Goal: Task Accomplishment & Management: Manage account settings

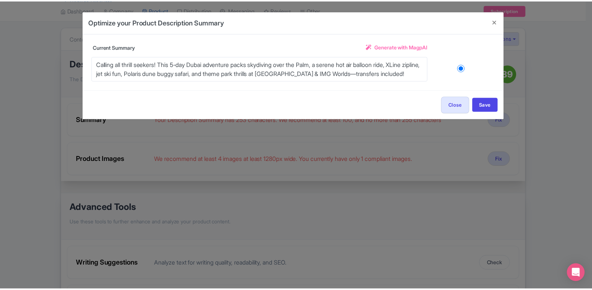
scroll to position [76, 0]
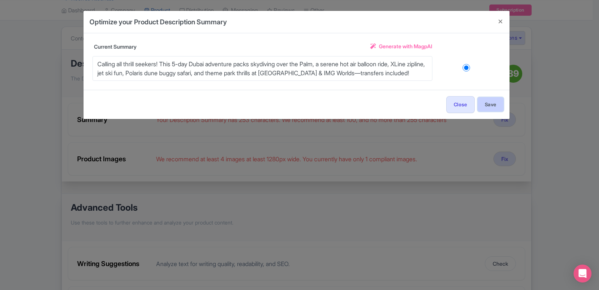
click at [488, 107] on button "Save" at bounding box center [491, 104] width 26 height 14
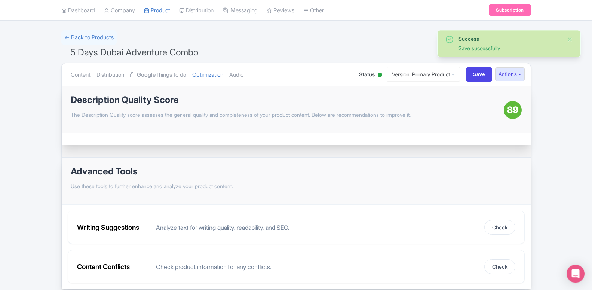
scroll to position [34, 0]
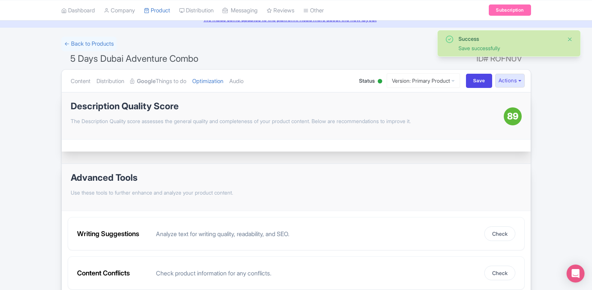
click at [570, 39] on button "Close" at bounding box center [570, 39] width 6 height 9
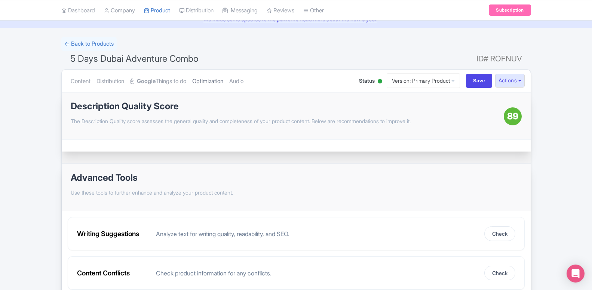
click at [207, 80] on link "Optimization" at bounding box center [207, 82] width 31 height 24
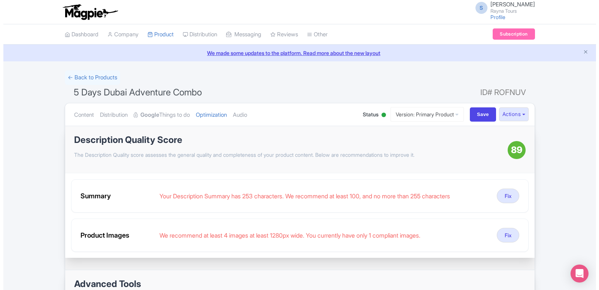
scroll to position [38, 0]
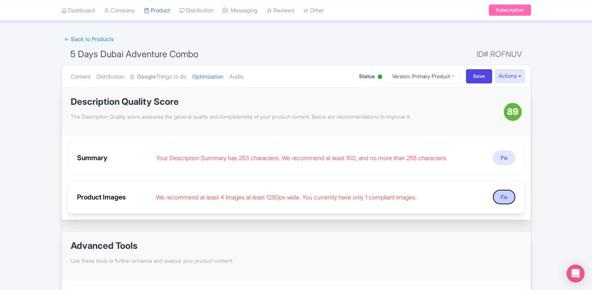
click at [506, 196] on button "Fix" at bounding box center [504, 197] width 22 height 15
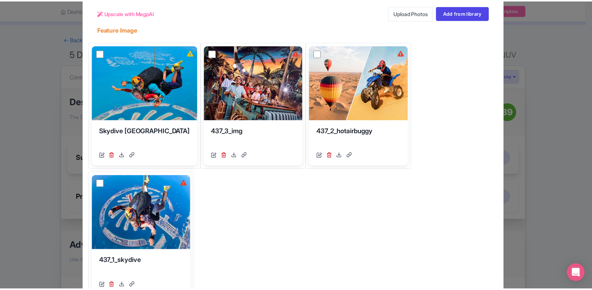
scroll to position [0, 0]
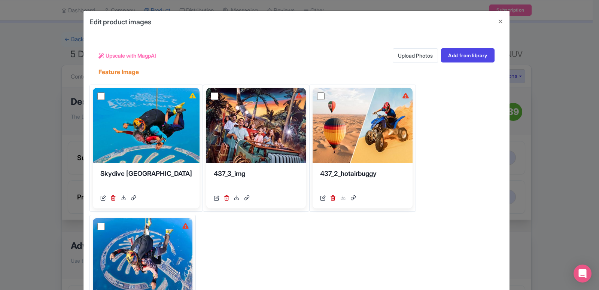
click at [581, 137] on div "Edit product images Upscale with MagpAI Upload Photos Add from library Feature …" at bounding box center [299, 145] width 599 height 290
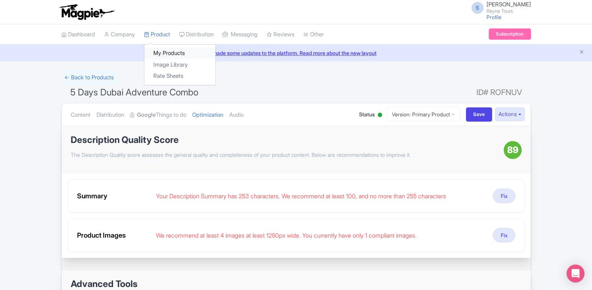
click at [162, 56] on link "My Products" at bounding box center [179, 54] width 71 height 12
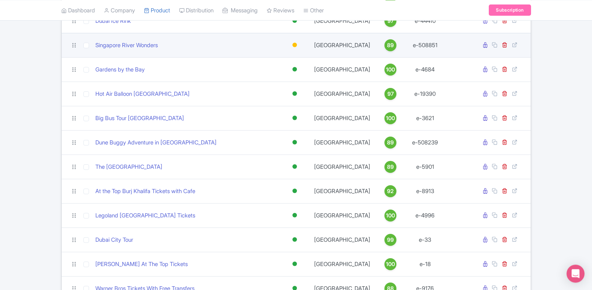
scroll to position [918, 0]
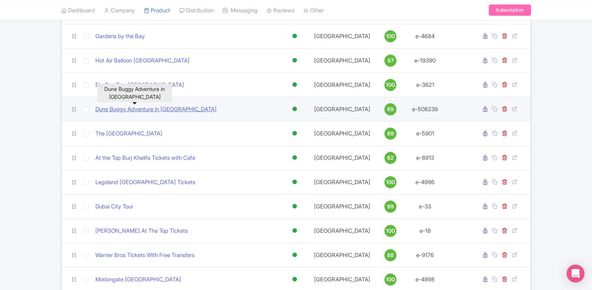
click at [154, 110] on link "Dune Buggy Adventure in Dubai" at bounding box center [155, 109] width 121 height 9
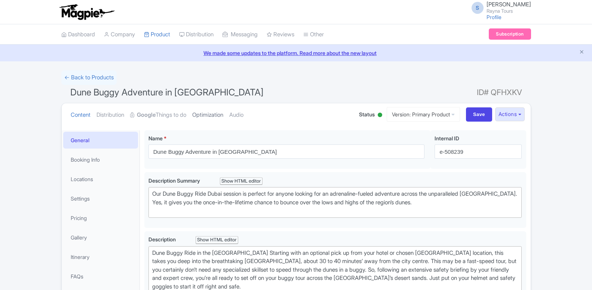
click at [220, 110] on link "Optimization" at bounding box center [207, 115] width 31 height 24
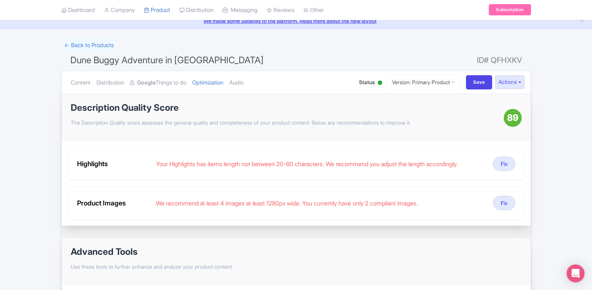
scroll to position [76, 0]
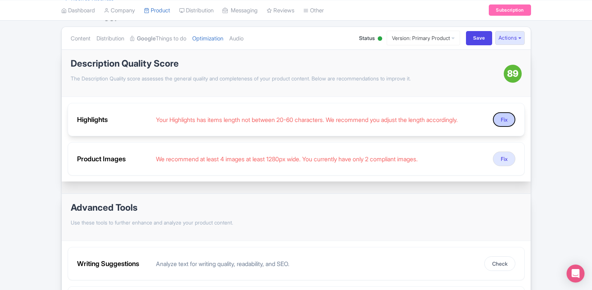
click at [504, 120] on button "Fix" at bounding box center [504, 119] width 22 height 15
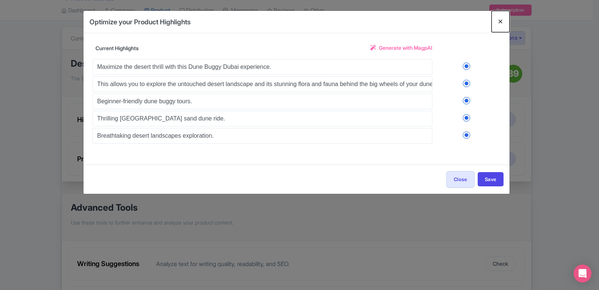
click at [498, 21] on button "Close" at bounding box center [500, 21] width 18 height 21
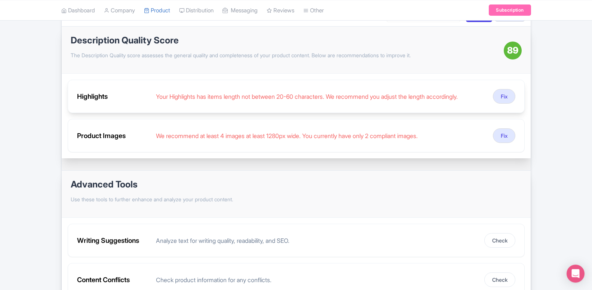
scroll to position [115, 0]
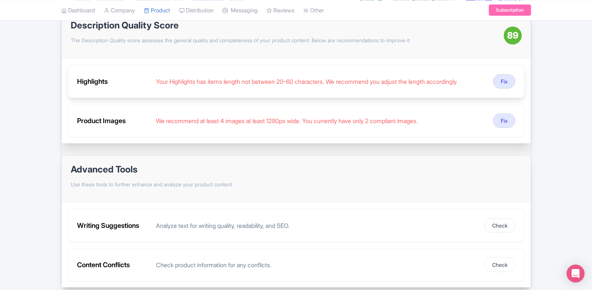
click at [176, 123] on div "We recommend at least 4 images at least 1280px wide. You currently have only 2 …" at bounding box center [321, 120] width 331 height 9
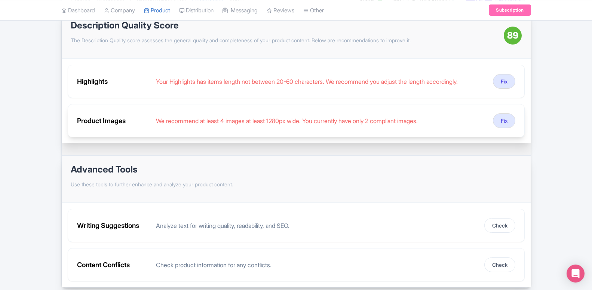
click at [224, 123] on div "We recommend at least 4 images at least 1280px wide. You currently have only 2 …" at bounding box center [321, 120] width 331 height 9
drag, startPoint x: 224, startPoint y: 123, endPoint x: 308, endPoint y: 123, distance: 84.2
click at [308, 123] on div "We recommend at least 4 images at least 1280px wide. You currently have only 2 …" at bounding box center [321, 120] width 331 height 9
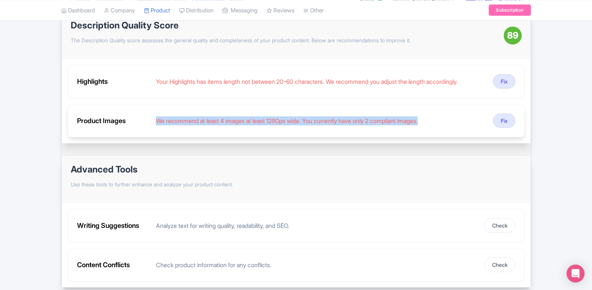
drag, startPoint x: 163, startPoint y: 123, endPoint x: 419, endPoint y: 122, distance: 256.4
click at [419, 122] on div "We recommend at least 4 images at least 1280px wide. You currently have only 2 …" at bounding box center [321, 120] width 331 height 9
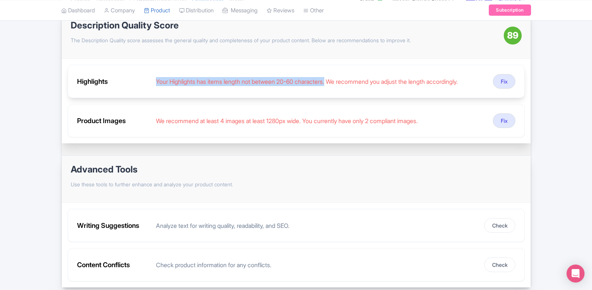
drag, startPoint x: 154, startPoint y: 83, endPoint x: 325, endPoint y: 82, distance: 170.7
click at [325, 82] on div "Highlights Your Highlights has items length not between 20-60 characters. We re…" at bounding box center [296, 81] width 457 height 33
click at [325, 82] on div "Your Highlights has items length not between 20-60 characters. We recommend you…" at bounding box center [321, 81] width 331 height 9
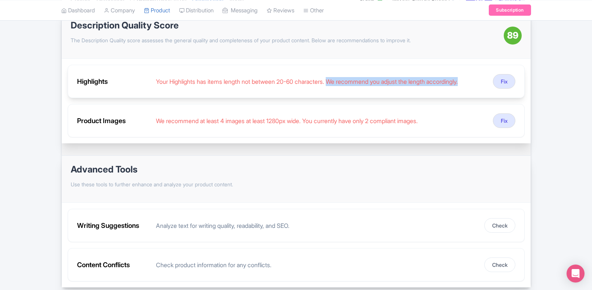
drag, startPoint x: 326, startPoint y: 82, endPoint x: 459, endPoint y: 79, distance: 132.9
click at [459, 79] on div "Your Highlights has items length not between 20-60 characters. We recommend you…" at bounding box center [321, 81] width 331 height 9
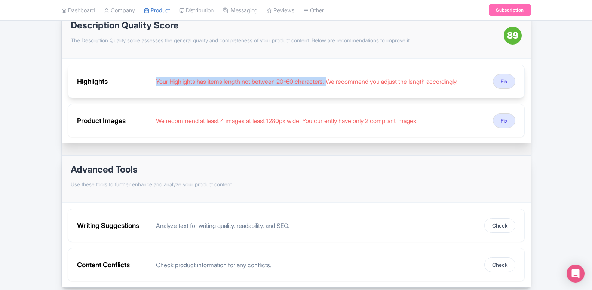
drag, startPoint x: 153, startPoint y: 82, endPoint x: 327, endPoint y: 85, distance: 174.0
click at [327, 85] on div "Highlights Your Highlights has items length not between 20-60 characters. We re…" at bounding box center [296, 81] width 457 height 33
click at [327, 85] on div "Your Highlights has items length not between 20-60 characters. We recommend you…" at bounding box center [321, 81] width 331 height 9
drag, startPoint x: 328, startPoint y: 82, endPoint x: 461, endPoint y: 83, distance: 132.9
click at [461, 83] on div "Your Highlights has items length not between 20-60 characters. We recommend you…" at bounding box center [321, 81] width 331 height 9
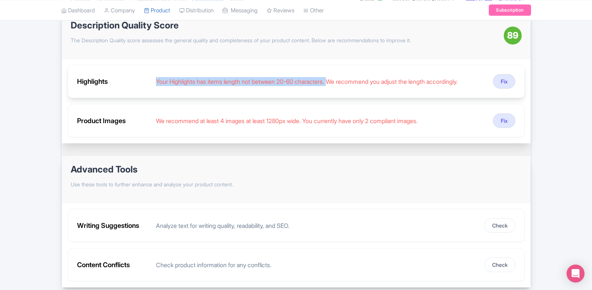
click at [422, 78] on div "Your Highlights has items length not between 20-60 characters. We recommend you…" at bounding box center [321, 81] width 331 height 9
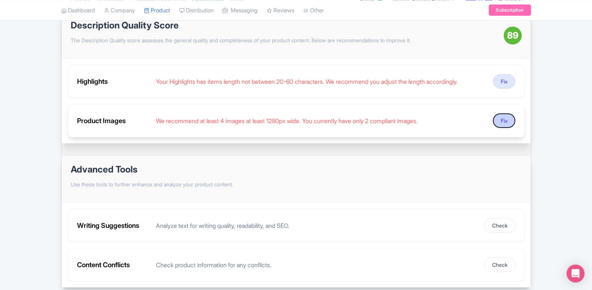
drag, startPoint x: 510, startPoint y: 123, endPoint x: 508, endPoint y: 127, distance: 4.5
click at [509, 123] on button "Fix" at bounding box center [504, 120] width 22 height 15
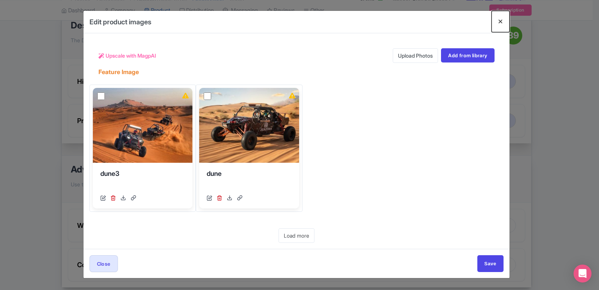
click at [501, 23] on button "Close" at bounding box center [500, 21] width 18 height 21
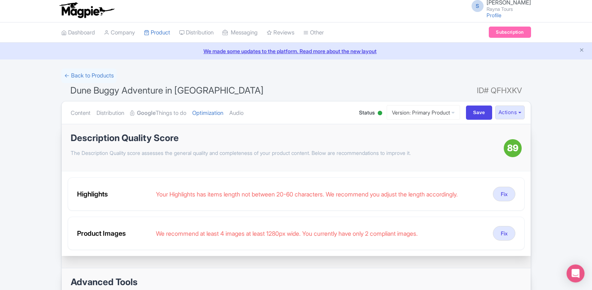
scroll to position [0, 0]
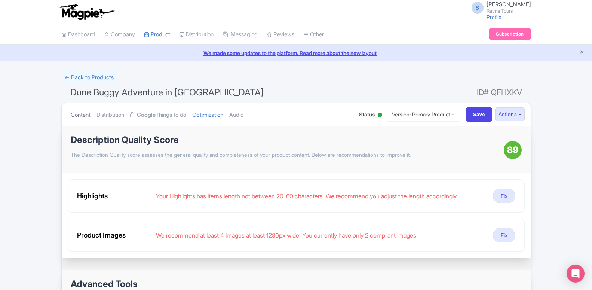
click at [84, 115] on link "Content" at bounding box center [81, 115] width 20 height 24
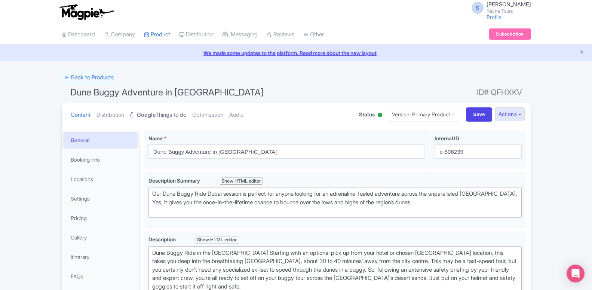
scroll to position [115, 0]
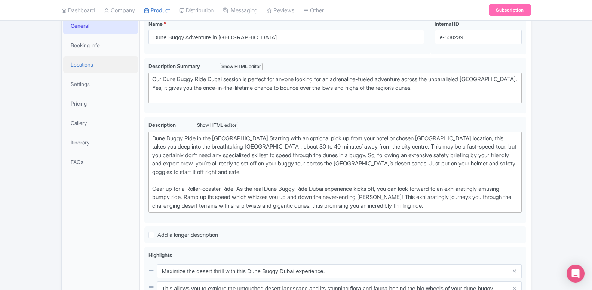
click at [88, 61] on link "Locations" at bounding box center [100, 64] width 75 height 17
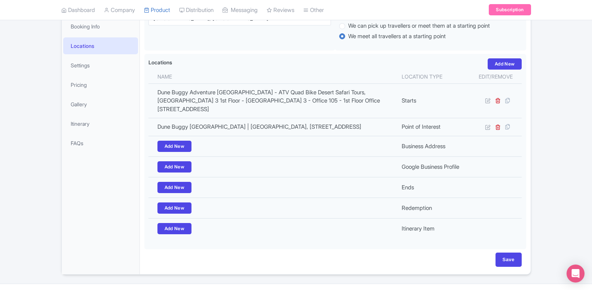
scroll to position [153, 0]
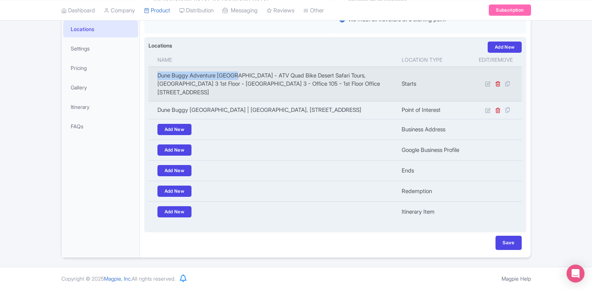
drag, startPoint x: 232, startPoint y: 77, endPoint x: 159, endPoint y: 77, distance: 73.4
click at [159, 77] on td "Dune Buggy Adventure Dubai - ATV Quad Bike Desert Safari Tours, Grosvenor Busin…" at bounding box center [273, 84] width 249 height 35
copy td "Dune Buggy Adventure Dubai"
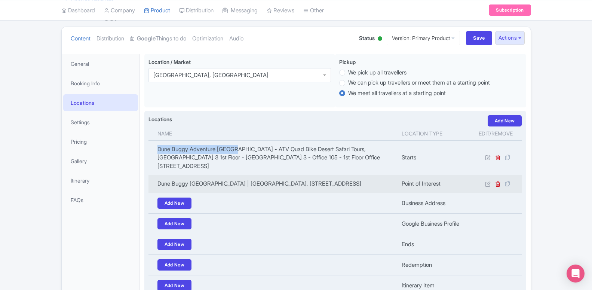
scroll to position [0, 0]
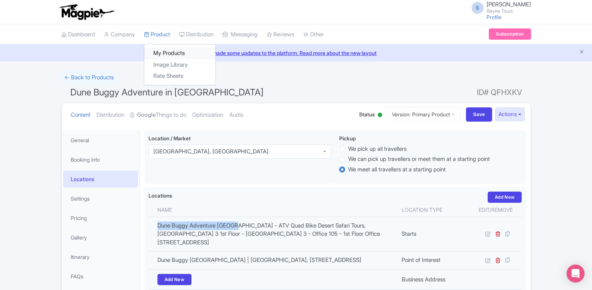
click at [167, 54] on link "My Products" at bounding box center [179, 54] width 71 height 12
